Goal: Task Accomplishment & Management: Manage account settings

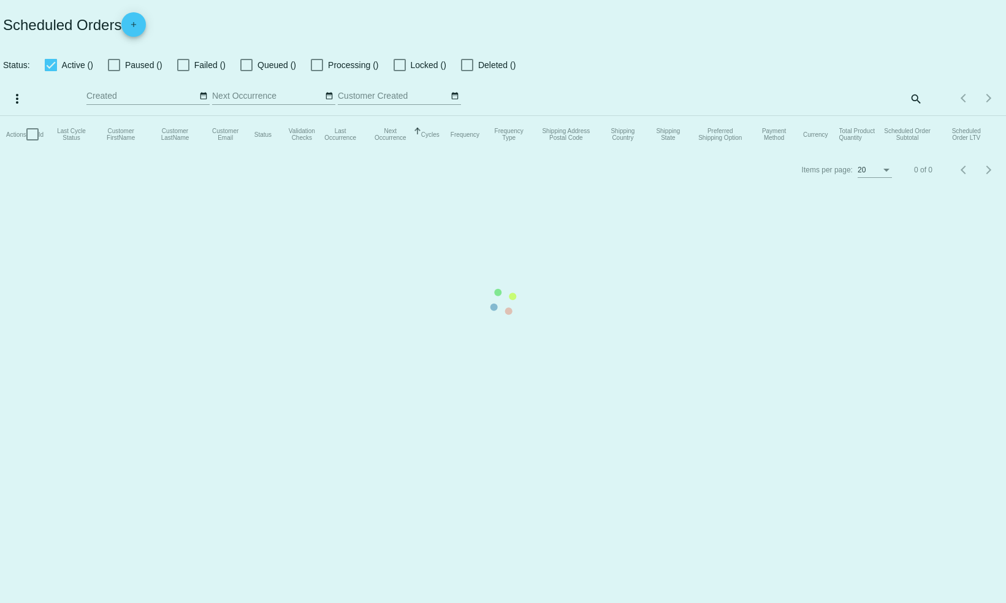
checkbox input "false"
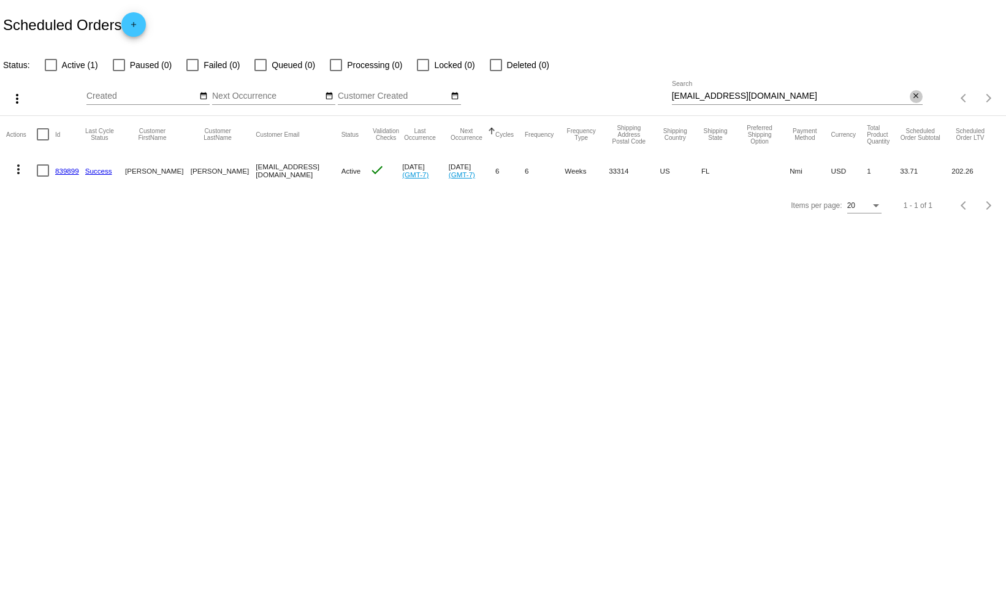
click at [916, 96] on mat-icon "close" at bounding box center [916, 96] width 9 height 10
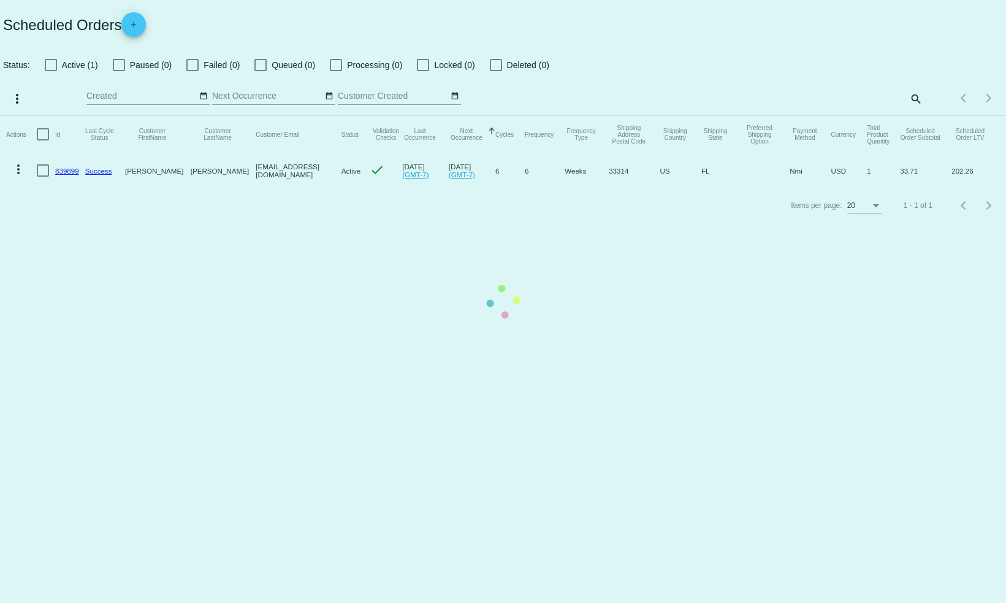
click at [913, 116] on mat-table "Actions Id Last Cycle Status Customer FirstName Customer LastName Customer Emai…" at bounding box center [503, 152] width 1006 height 72
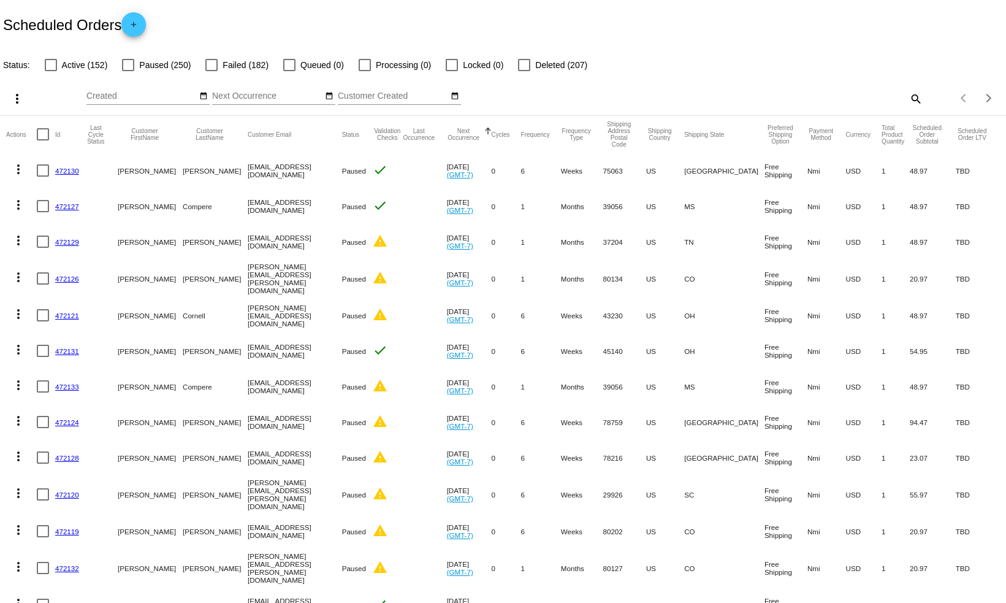
click at [917, 101] on mat-icon "search" at bounding box center [915, 98] width 15 height 19
click at [848, 101] on input "Search" at bounding box center [797, 96] width 251 height 10
type input "[PERSON_NAME]"
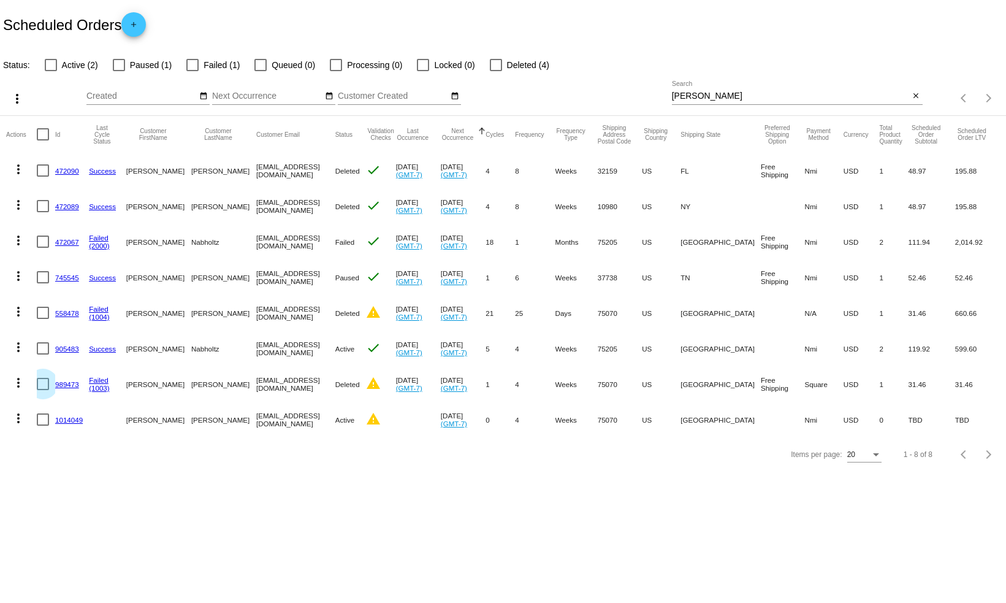
click at [37, 386] on div at bounding box center [43, 384] width 12 height 12
click at [42, 390] on input "checkbox" at bounding box center [42, 390] width 1 height 1
checkbox input "true"
click at [44, 315] on div at bounding box center [43, 313] width 12 height 12
click at [43, 319] on input "checkbox" at bounding box center [42, 319] width 1 height 1
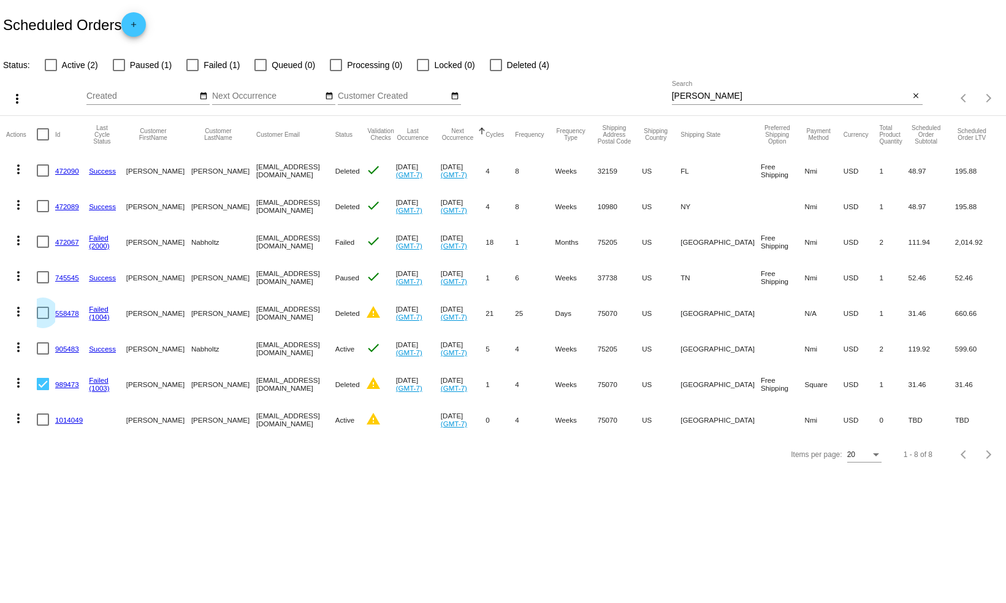
checkbox input "true"
click at [42, 422] on div at bounding box center [43, 419] width 12 height 12
click at [42, 426] on input "checkbox" at bounding box center [42, 426] width 1 height 1
checkbox input "true"
click at [74, 312] on link "558478" at bounding box center [67, 313] width 24 height 8
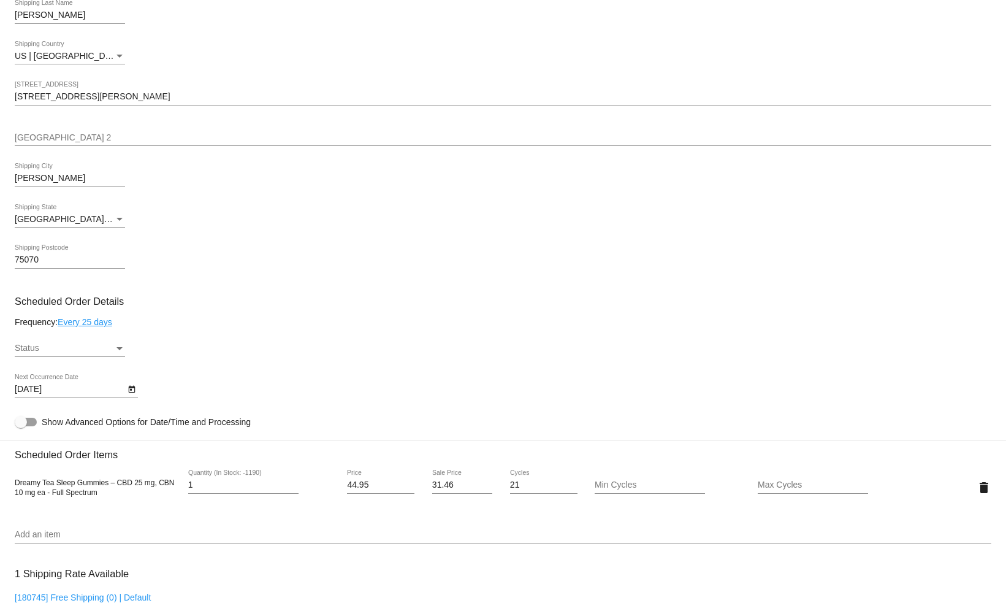
scroll to position [442, 0]
click at [120, 353] on div "Status" at bounding box center [119, 348] width 11 height 10
click at [216, 335] on div at bounding box center [503, 301] width 1006 height 603
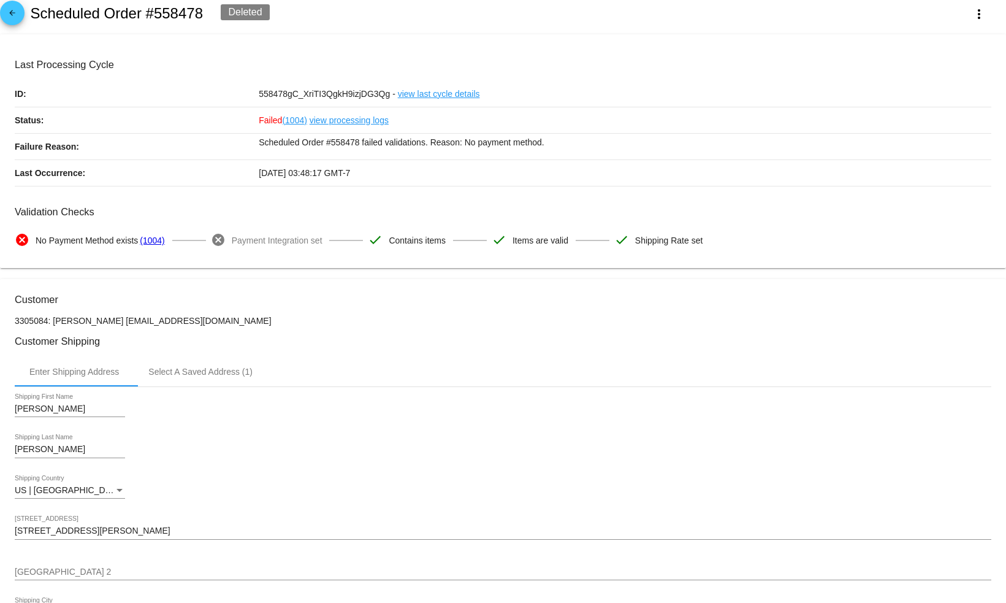
scroll to position [0, 0]
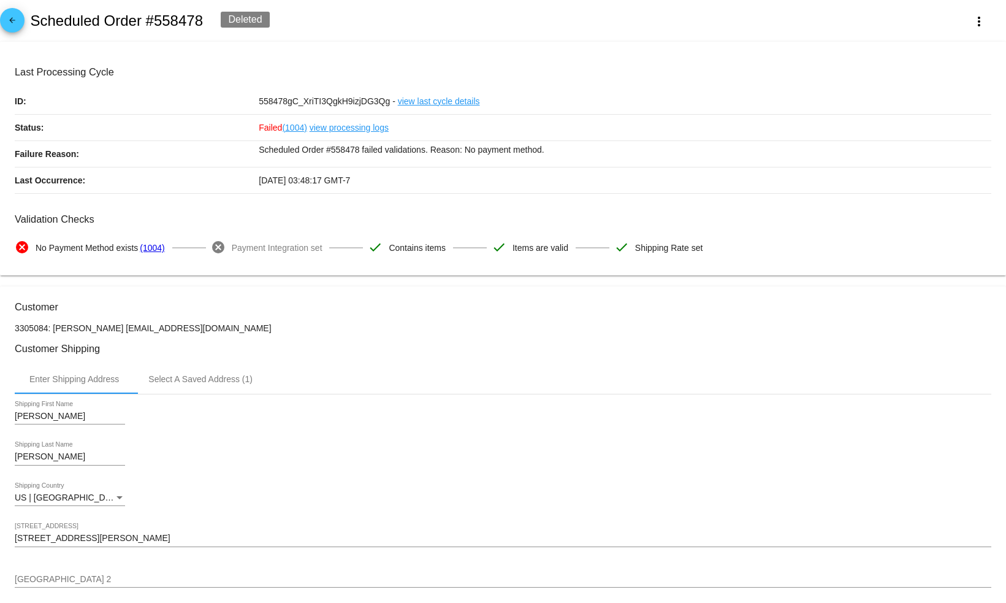
click at [243, 22] on div "Deleted" at bounding box center [245, 20] width 48 height 16
click at [17, 21] on mat-icon "arrow_back" at bounding box center [12, 23] width 15 height 15
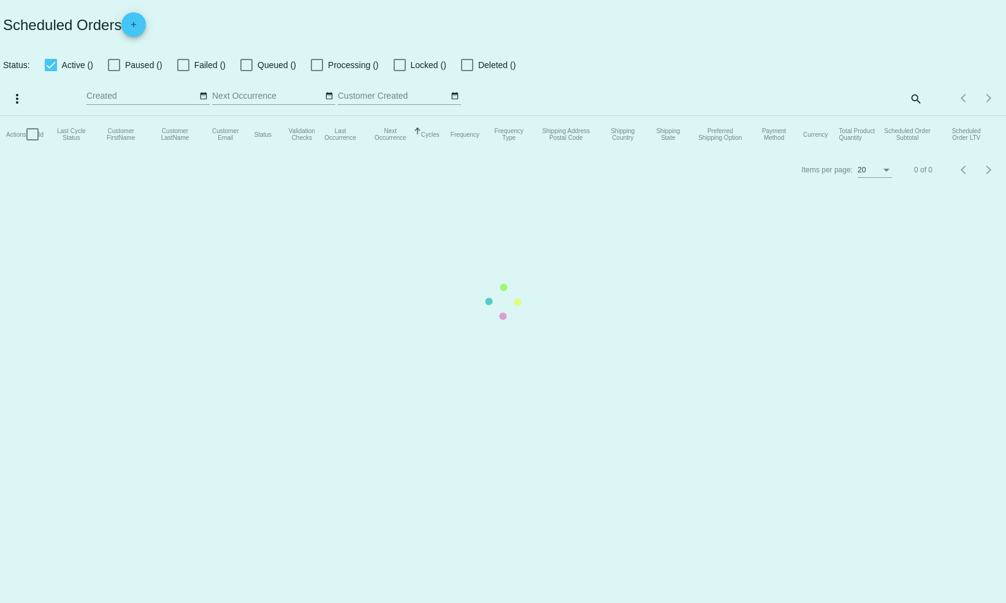
checkbox input "false"
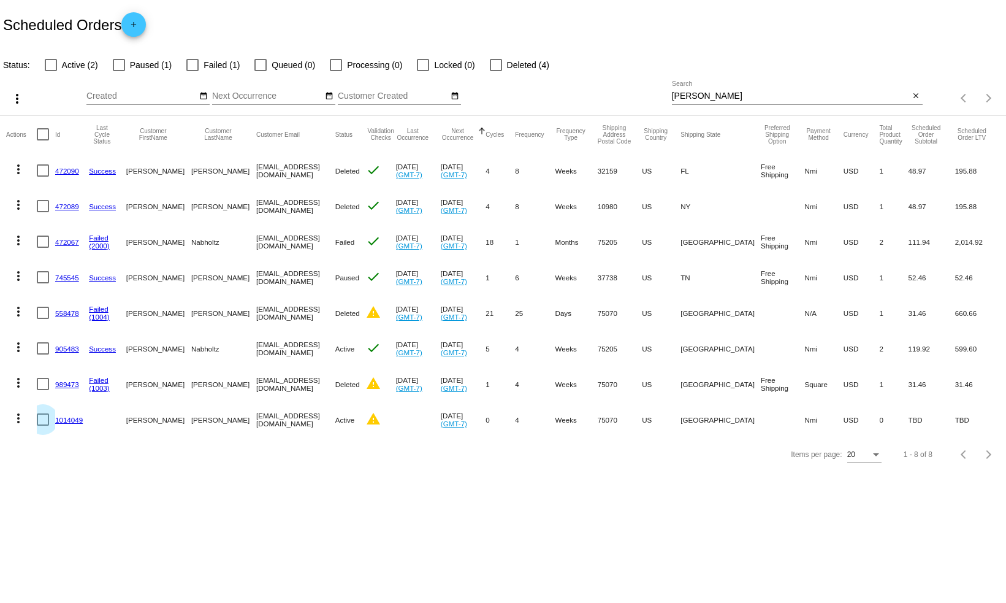
click at [47, 417] on div at bounding box center [43, 419] width 12 height 12
click at [43, 426] on input "checkbox" at bounding box center [42, 426] width 1 height 1
checkbox input "true"
click at [18, 418] on mat-icon "more_vert" at bounding box center [18, 418] width 15 height 15
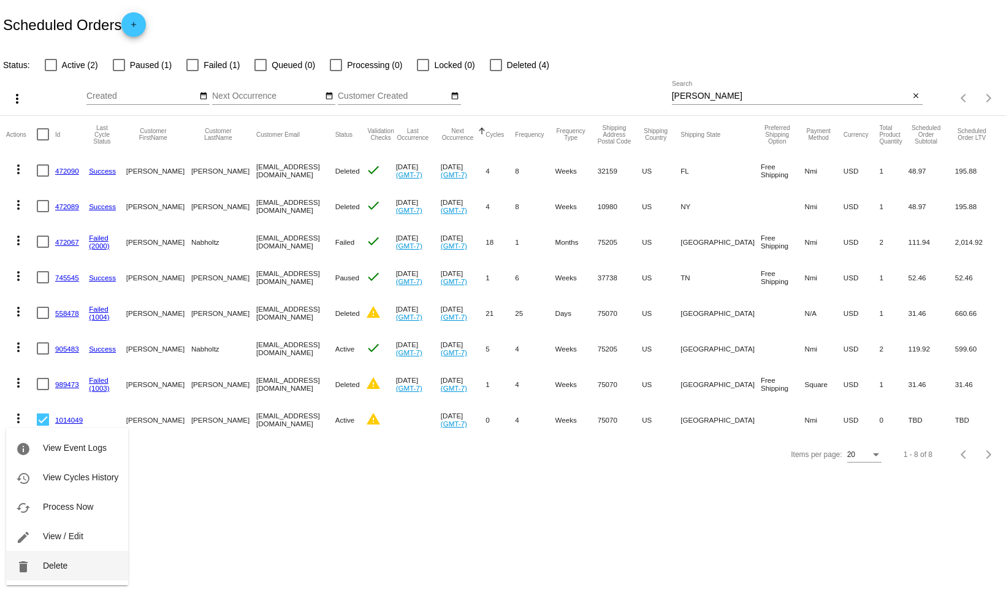
click at [81, 565] on button "delete Delete" at bounding box center [67, 565] width 122 height 29
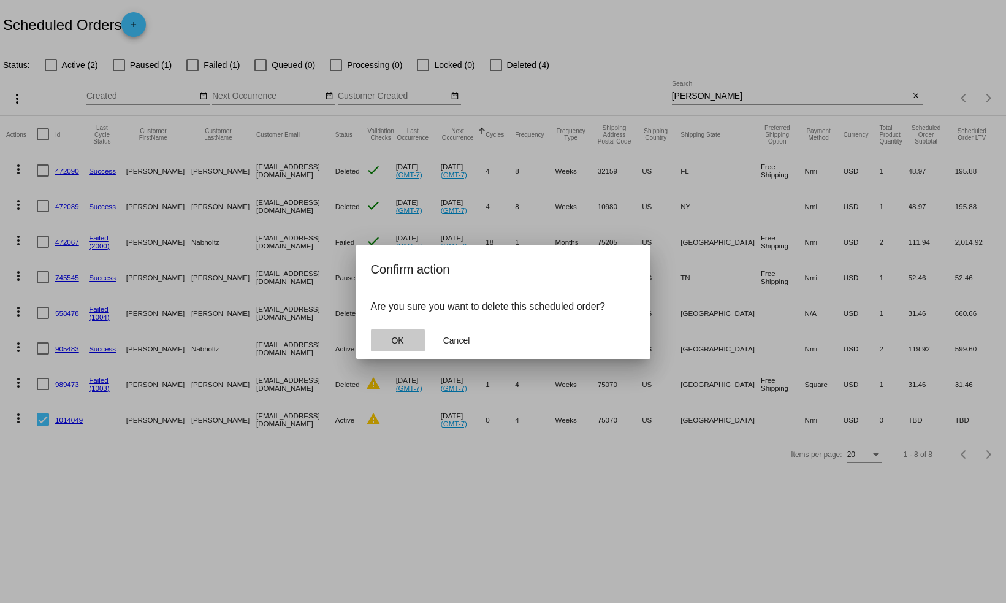
click at [409, 340] on button "OK" at bounding box center [398, 340] width 54 height 22
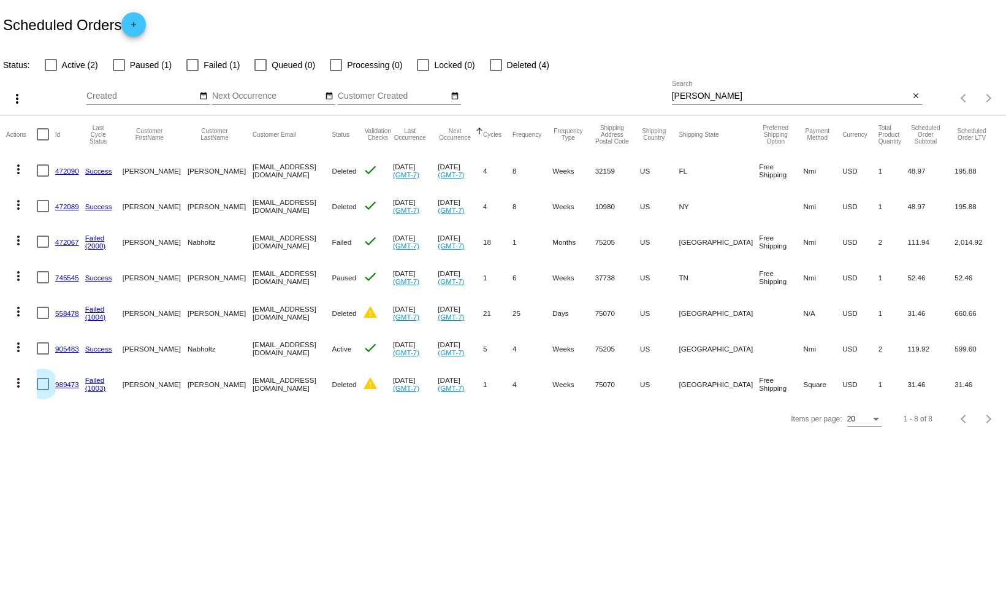
click at [39, 384] on div at bounding box center [43, 384] width 12 height 12
click at [42, 390] on input "checkbox" at bounding box center [42, 390] width 1 height 1
checkbox input "true"
click at [40, 314] on div at bounding box center [43, 313] width 12 height 12
click at [42, 319] on input "checkbox" at bounding box center [42, 319] width 1 height 1
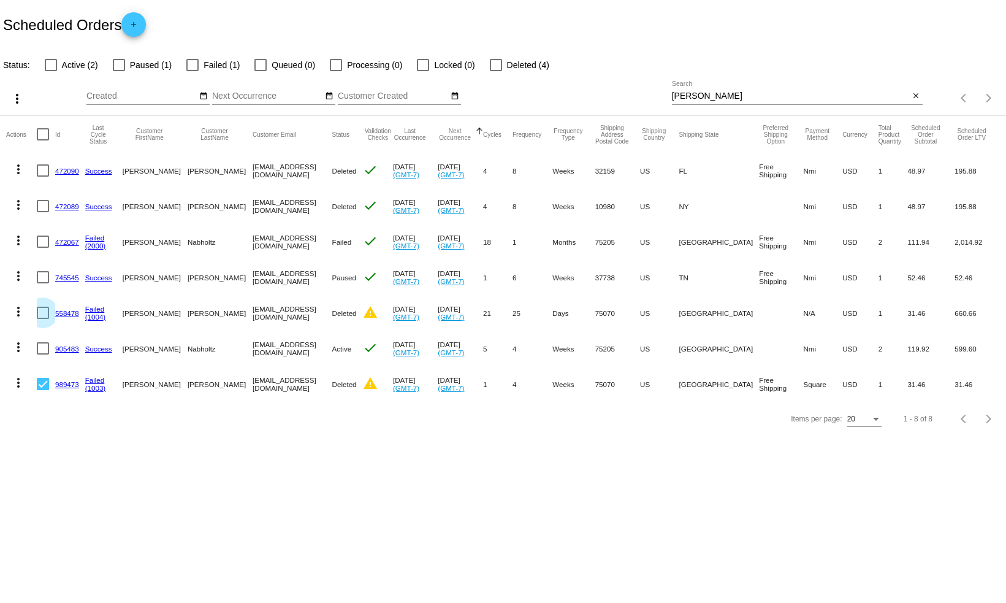
checkbox input "true"
click at [18, 102] on mat-icon "more_vert" at bounding box center [17, 98] width 15 height 15
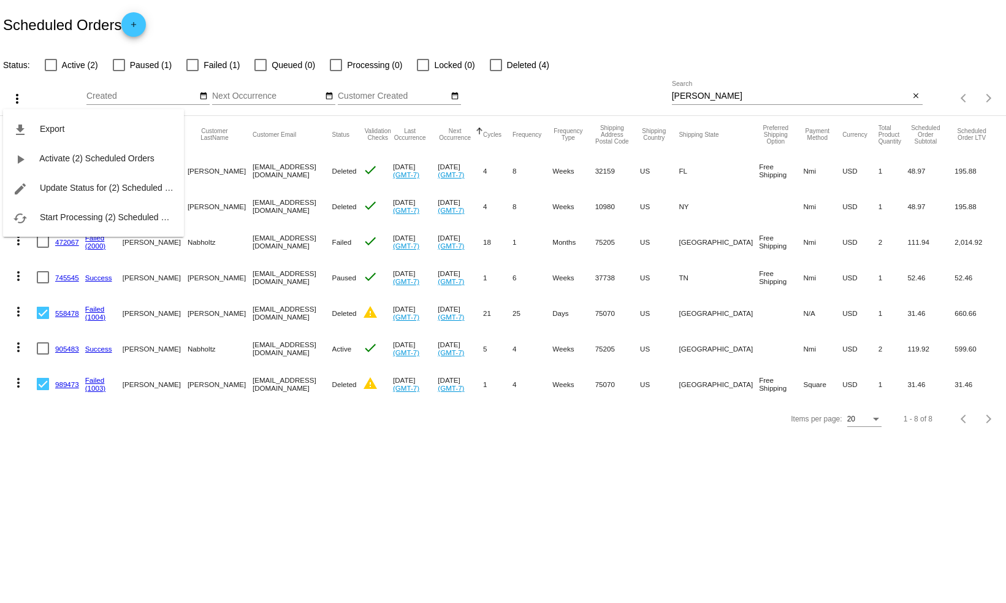
click at [69, 93] on div "file_download Export play_arrow Activate (2) Scheduled Orders edit Update Statu…" at bounding box center [93, 161] width 181 height 151
click at [20, 314] on div at bounding box center [503, 301] width 1006 height 603
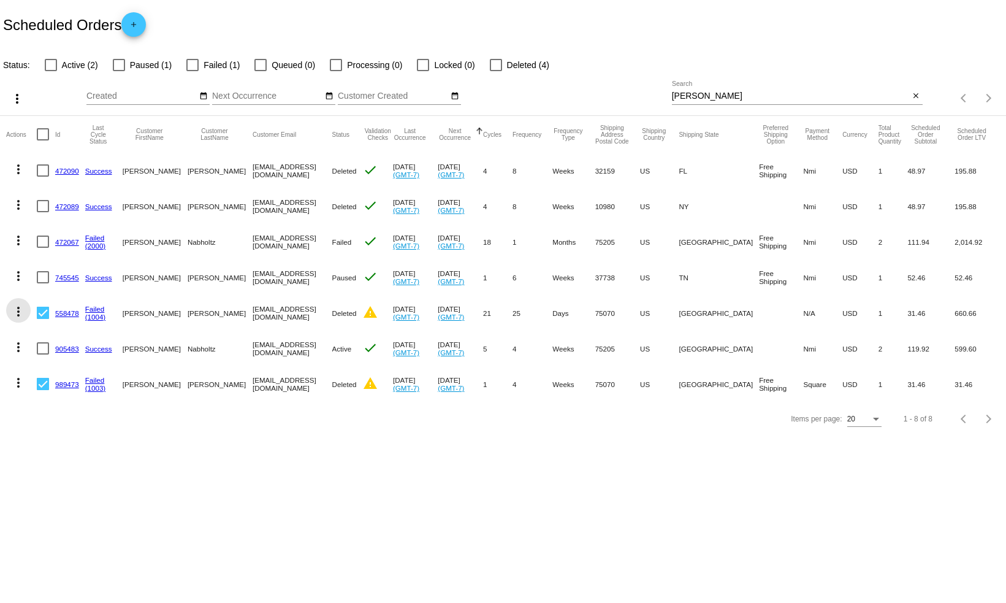
click at [20, 314] on mat-icon "more_vert" at bounding box center [18, 311] width 15 height 15
click at [78, 440] on div at bounding box center [503, 301] width 1006 height 603
click at [47, 389] on div at bounding box center [43, 384] width 12 height 12
click at [43, 390] on input "checkbox" at bounding box center [42, 390] width 1 height 1
checkbox input "false"
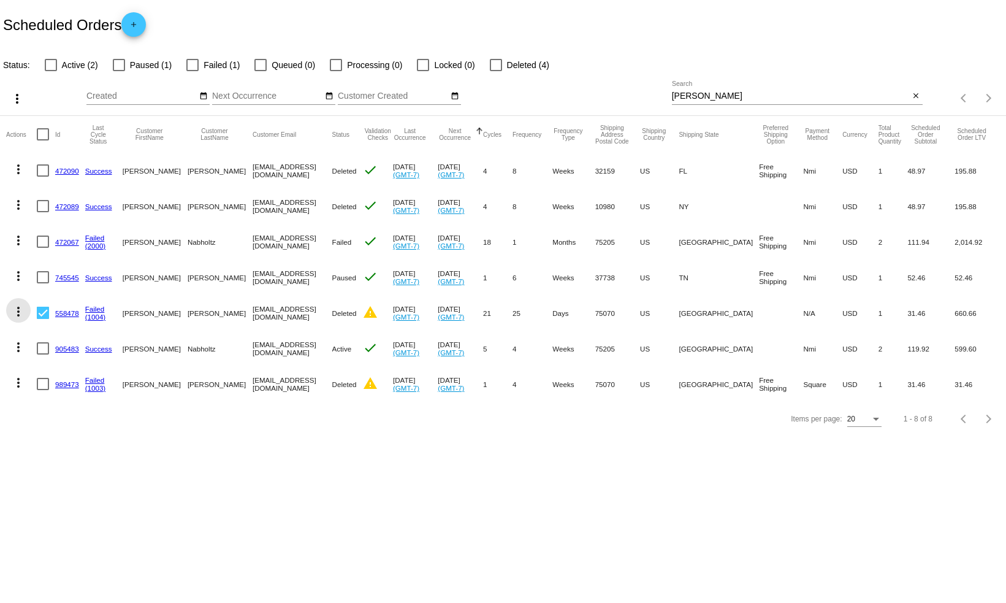
click at [16, 308] on mat-icon "more_vert" at bounding box center [18, 311] width 15 height 15
drag, startPoint x: 142, startPoint y: 472, endPoint x: 139, endPoint y: 466, distance: 6.9
click at [142, 472] on div at bounding box center [503, 301] width 1006 height 603
click at [42, 311] on div at bounding box center [43, 313] width 12 height 12
click at [42, 319] on input "checkbox" at bounding box center [42, 319] width 1 height 1
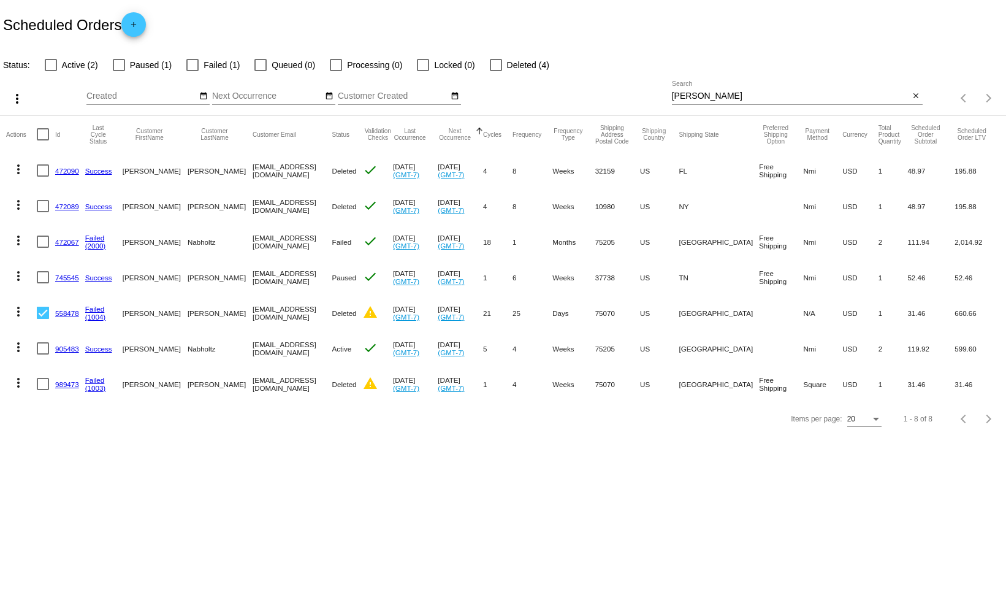
checkbox input "false"
click at [18, 310] on mat-icon "more_vert" at bounding box center [18, 311] width 15 height 15
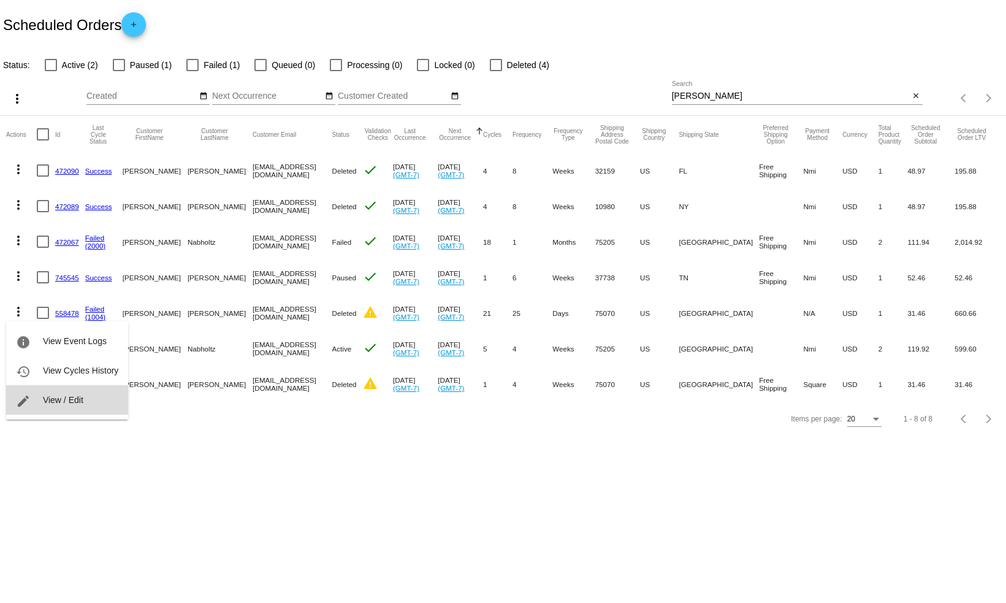
click at [101, 406] on button "edit View / Edit" at bounding box center [67, 399] width 122 height 29
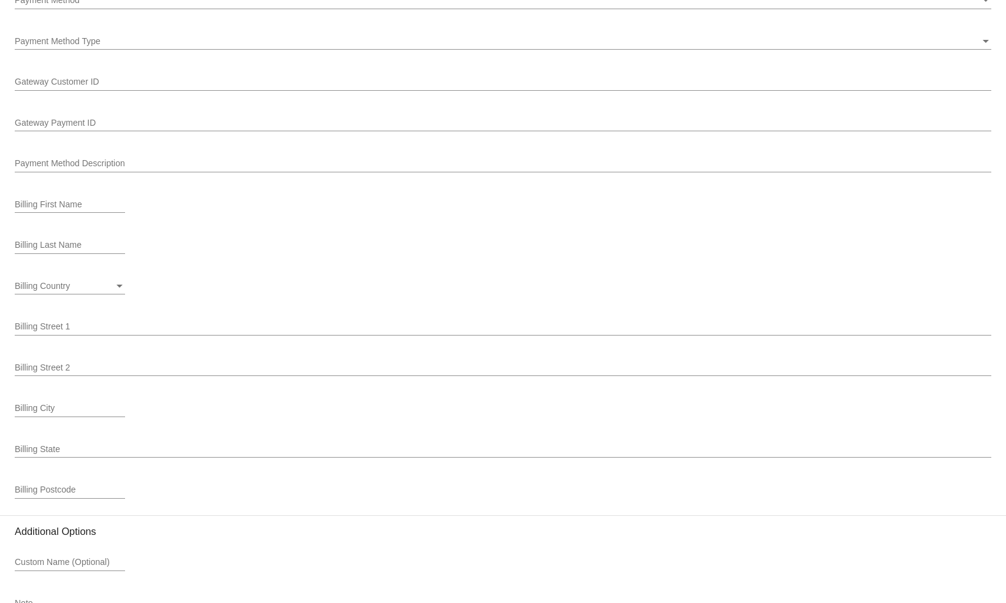
scroll to position [1413, 0]
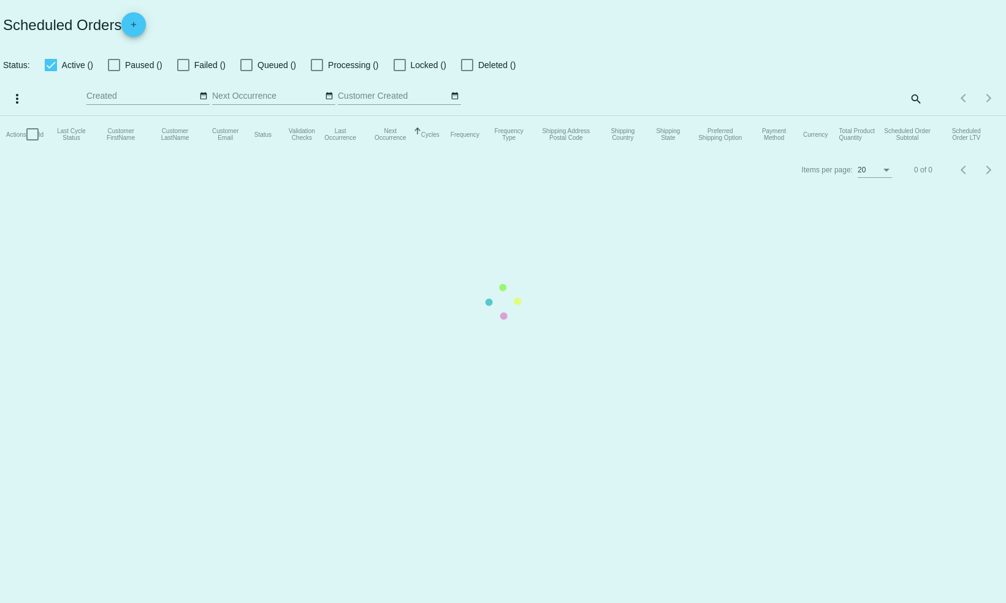
checkbox input "false"
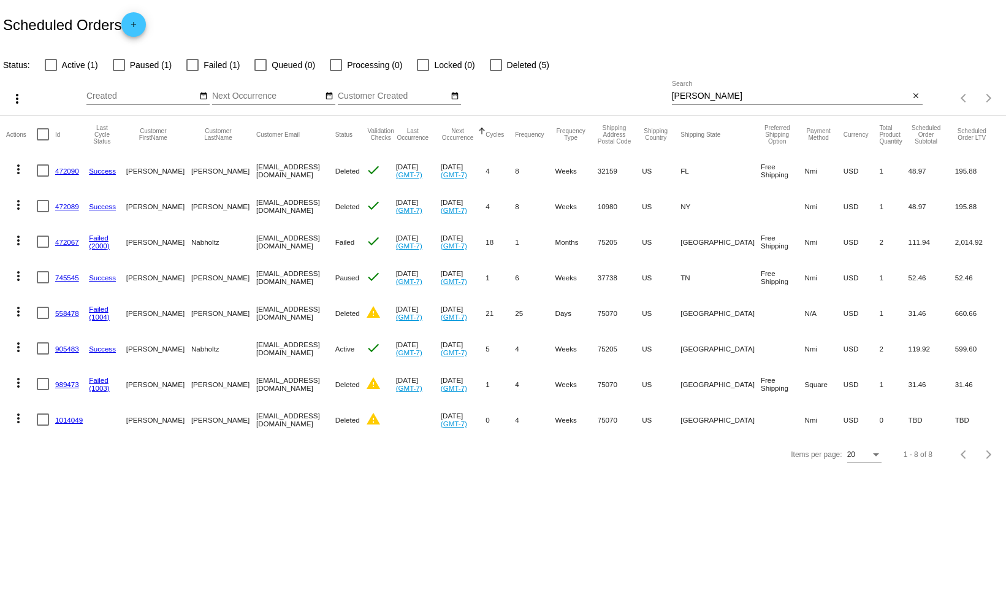
click at [41, 388] on div at bounding box center [43, 384] width 12 height 12
click at [42, 390] on input "checkbox" at bounding box center [42, 390] width 1 height 1
click at [18, 383] on mat-icon "more_vert" at bounding box center [18, 382] width 15 height 15
click at [185, 459] on div at bounding box center [503, 301] width 1006 height 603
click at [37, 388] on div at bounding box center [43, 384] width 12 height 12
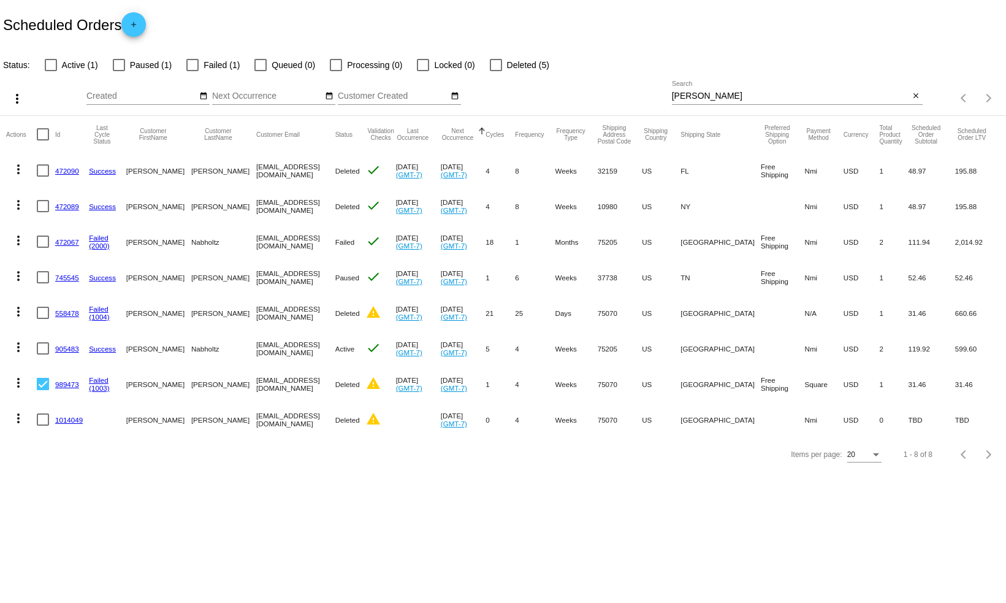
click at [42, 390] on input "checkbox" at bounding box center [42, 390] width 1 height 1
checkbox input "false"
drag, startPoint x: 294, startPoint y: 311, endPoint x: 229, endPoint y: 312, distance: 65.0
click at [256, 312] on mat-cell "[EMAIL_ADDRESS][DOMAIN_NAME]" at bounding box center [295, 313] width 79 height 36
copy mat-cell "[EMAIL_ADDRESS][DOMAIN_NAME]"
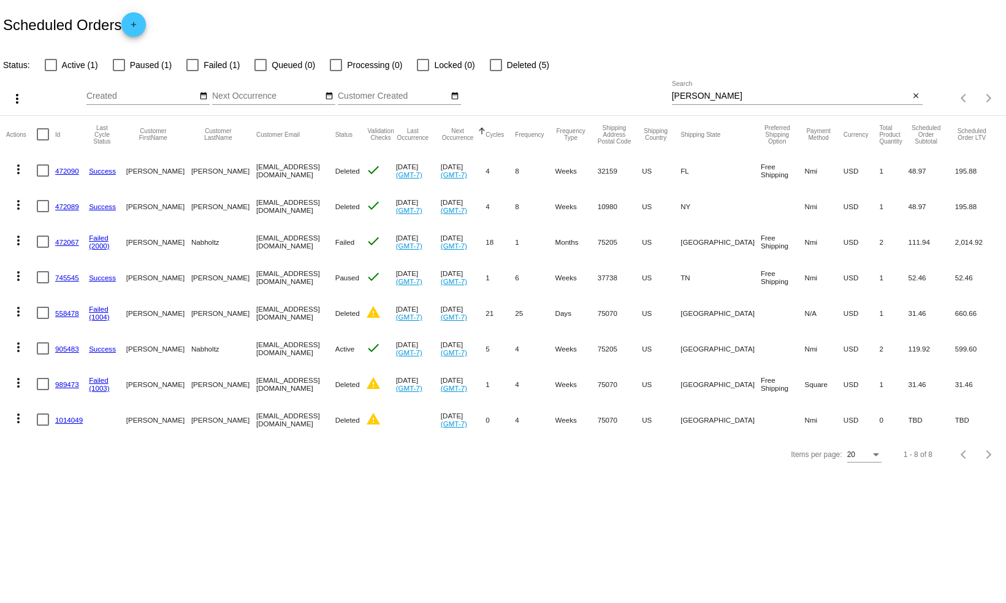
click at [781, 89] on div "[PERSON_NAME] Search" at bounding box center [791, 93] width 238 height 24
drag, startPoint x: 740, startPoint y: 101, endPoint x: 640, endPoint y: 100, distance: 99.3
click at [640, 100] on div "more_vert Aug Jan Feb Mar [DATE]" at bounding box center [503, 94] width 1006 height 44
paste input "[EMAIL_ADDRESS][DOMAIN_NAME]"
type input "[EMAIL_ADDRESS][DOMAIN_NAME]"
